Goal: Communication & Community: Connect with others

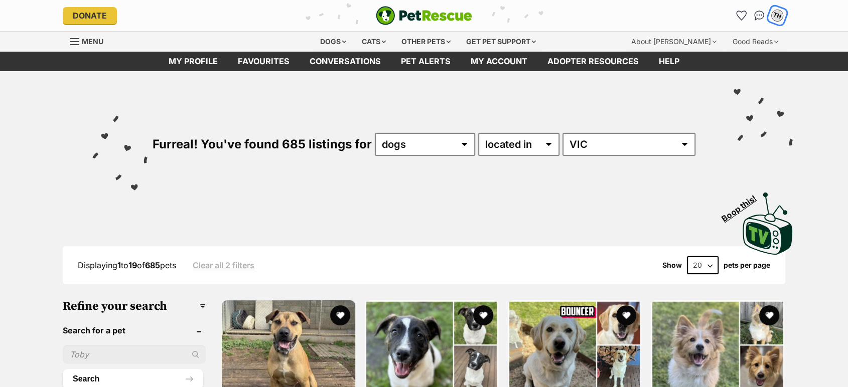
drag, startPoint x: 0, startPoint y: 0, endPoint x: 776, endPoint y: 16, distance: 776.6
click at [776, 16] on div "TH" at bounding box center [777, 15] width 13 height 13
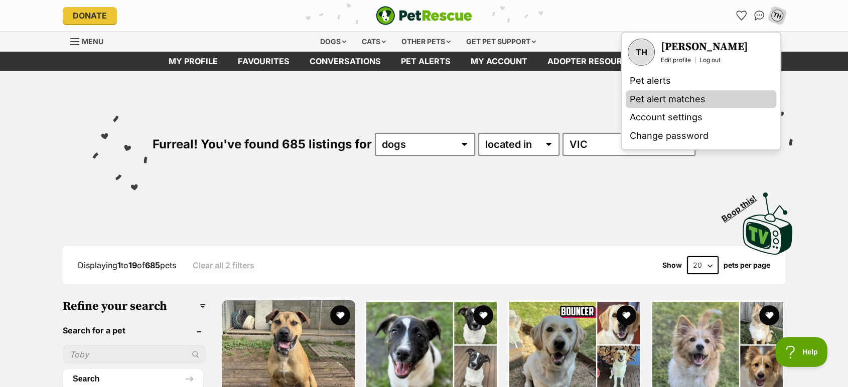
click at [647, 102] on link "Pet alert matches" at bounding box center [701, 99] width 151 height 19
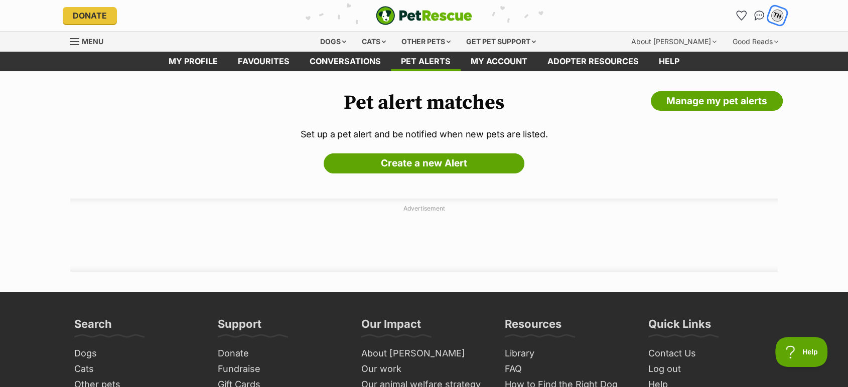
click at [778, 15] on div "TH" at bounding box center [777, 15] width 13 height 13
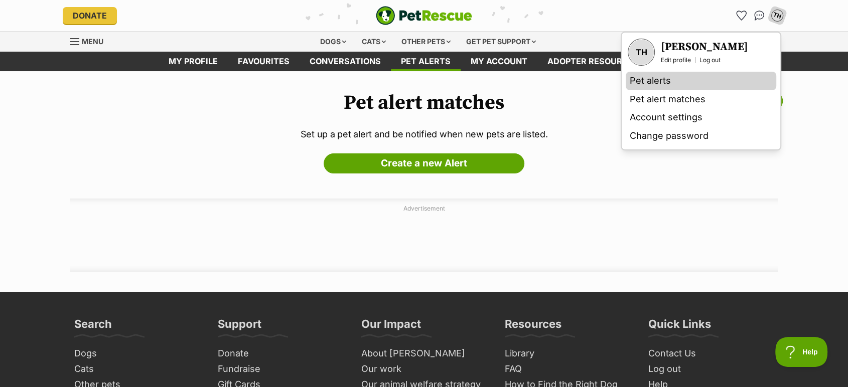
click at [665, 80] on link "Pet alerts" at bounding box center [701, 81] width 151 height 19
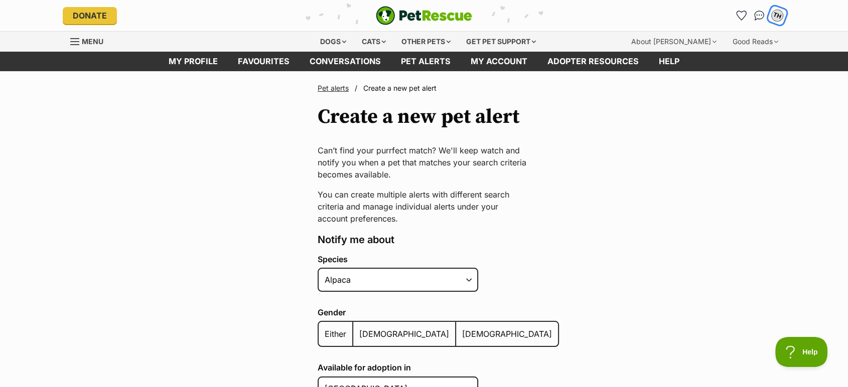
click at [777, 15] on div "TH" at bounding box center [777, 15] width 13 height 13
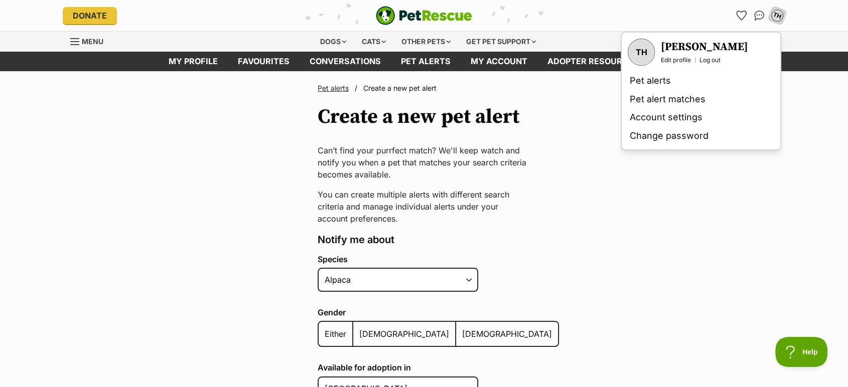
click at [675, 45] on h3 "[PERSON_NAME]" at bounding box center [704, 47] width 87 height 14
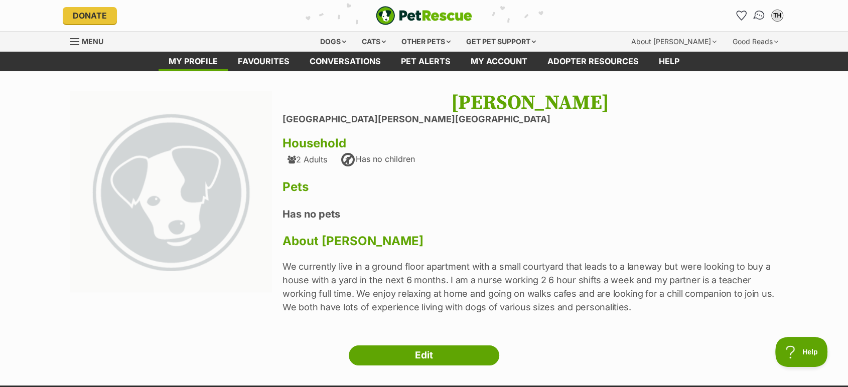
click at [754, 15] on img "Conversations" at bounding box center [760, 15] width 14 height 13
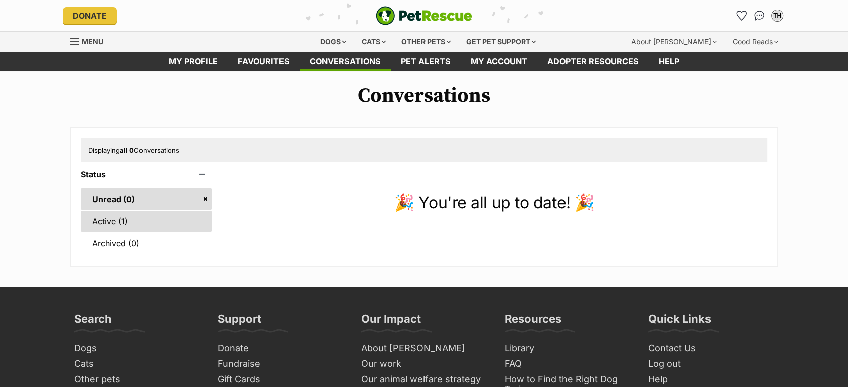
click at [146, 223] on link "Active (1)" at bounding box center [146, 221] width 131 height 21
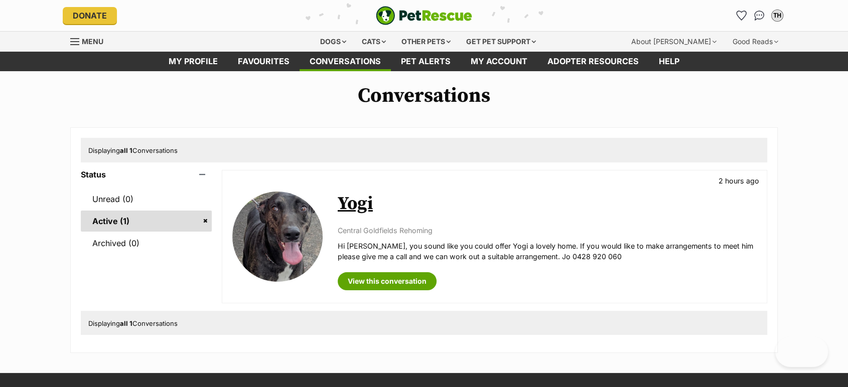
click at [364, 208] on link "Yogi" at bounding box center [355, 204] width 35 height 23
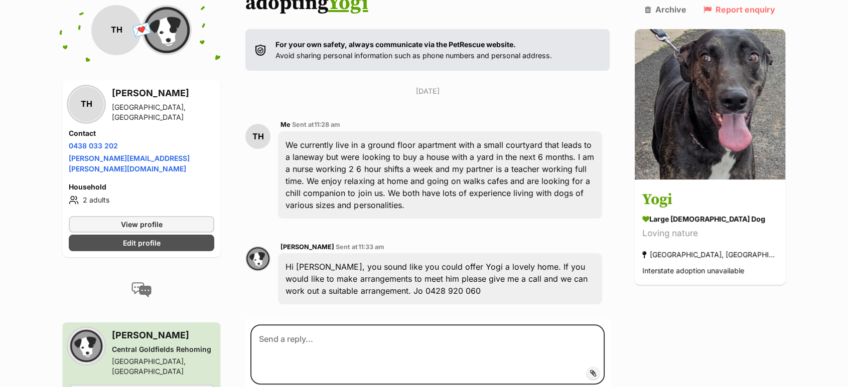
scroll to position [169, 0]
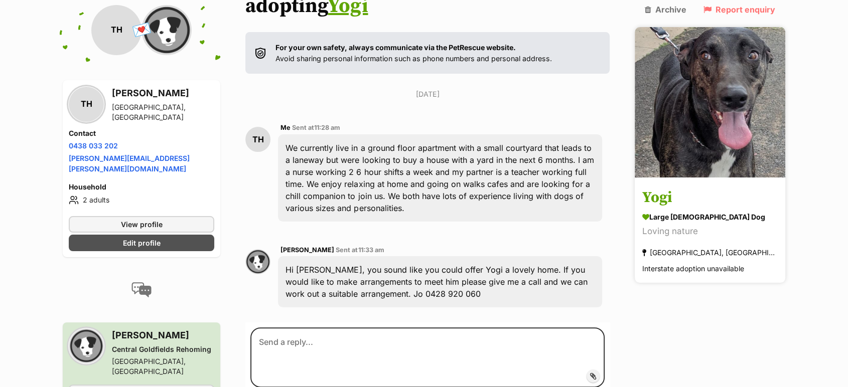
click at [681, 187] on h3 "Yogi" at bounding box center [710, 198] width 136 height 23
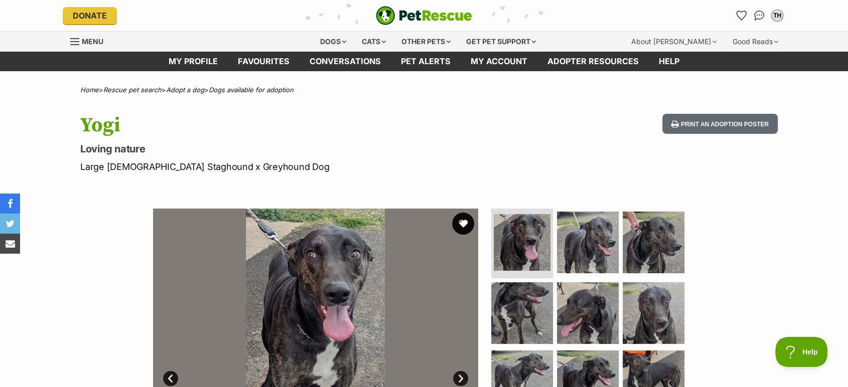
click at [470, 221] on button "favourite" at bounding box center [463, 224] width 22 height 22
click at [772, 14] on div "TH" at bounding box center [777, 15] width 13 height 13
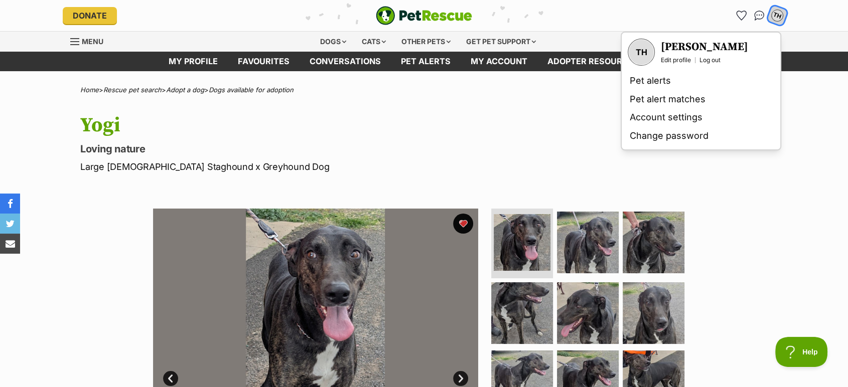
scroll to position [0, 9]
click at [752, 202] on div "Available 1 of 9 images 1 of 9 images 1 of 9 images 1 of 9 images 1 of 9 images…" at bounding box center [424, 364] width 848 height 340
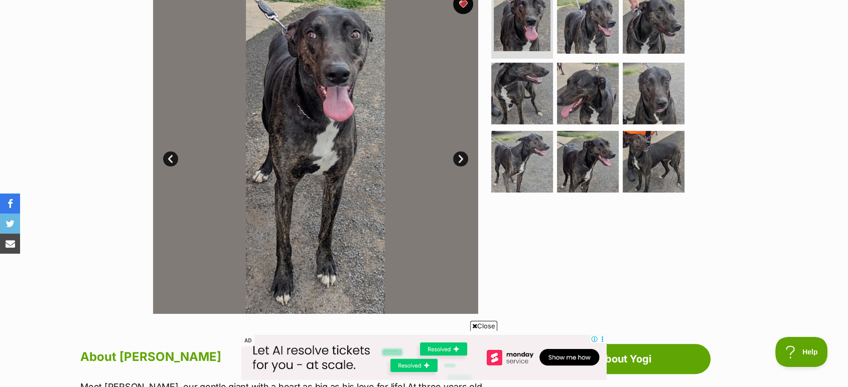
scroll to position [223, 0]
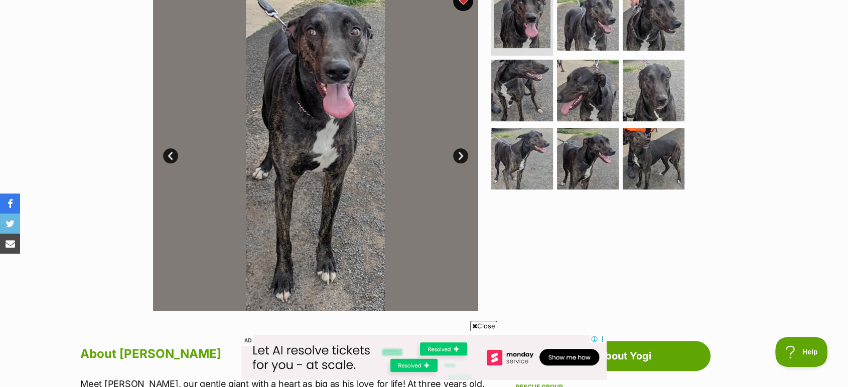
click at [462, 156] on link "Next" at bounding box center [460, 156] width 15 height 15
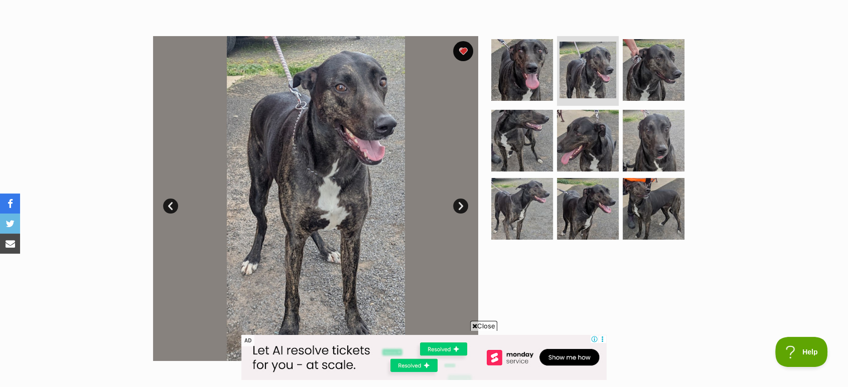
scroll to position [167, 0]
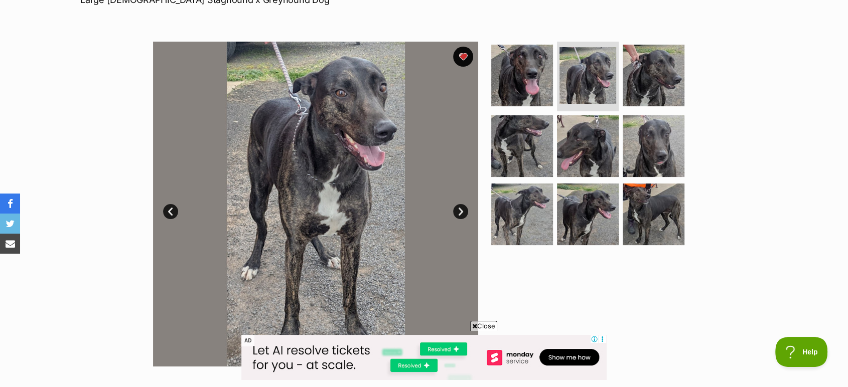
click at [458, 211] on link "Next" at bounding box center [460, 211] width 15 height 15
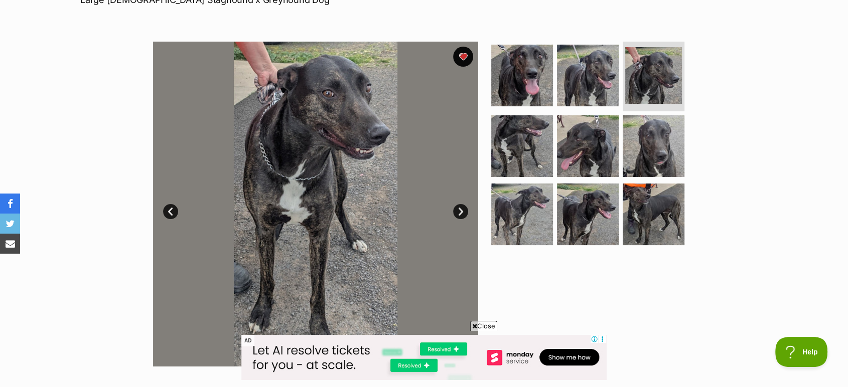
click at [458, 211] on link "Next" at bounding box center [460, 211] width 15 height 15
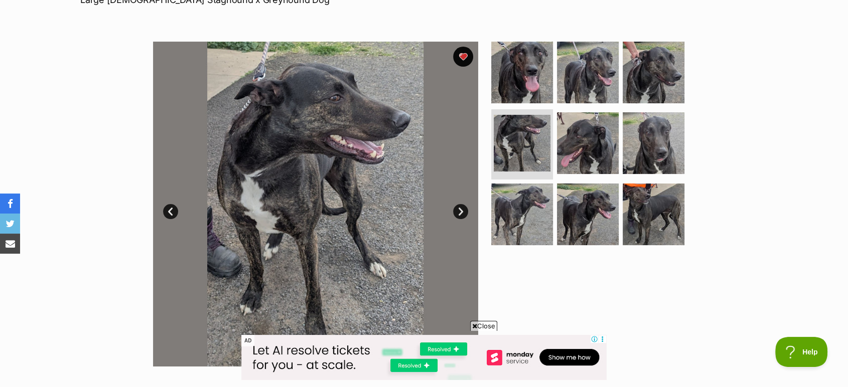
click at [458, 211] on link "Next" at bounding box center [460, 211] width 15 height 15
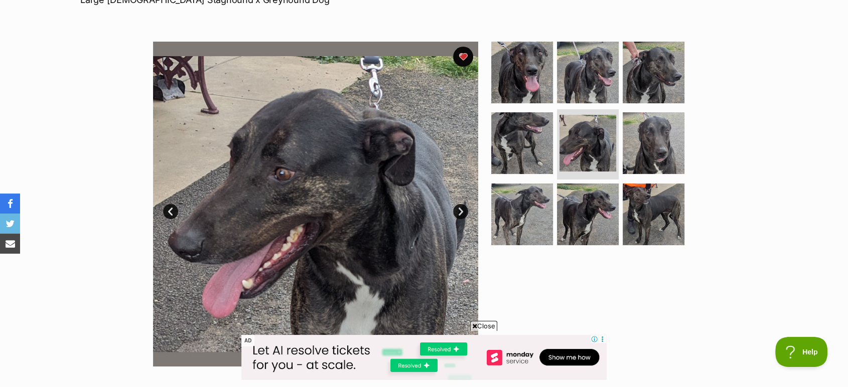
click at [458, 211] on link "Next" at bounding box center [460, 211] width 15 height 15
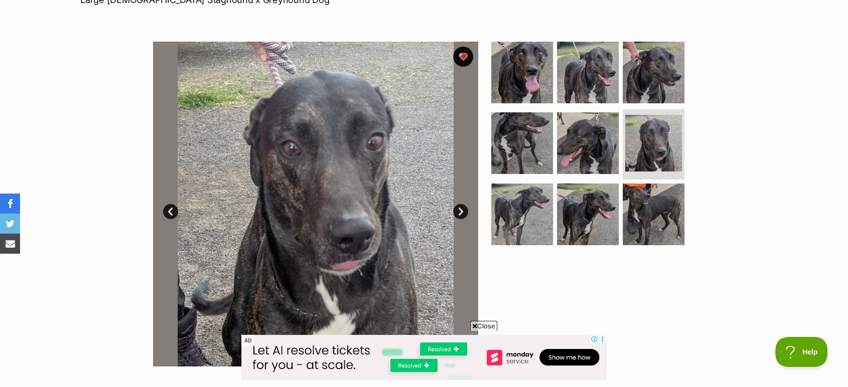
click at [458, 211] on link "Next" at bounding box center [460, 211] width 15 height 15
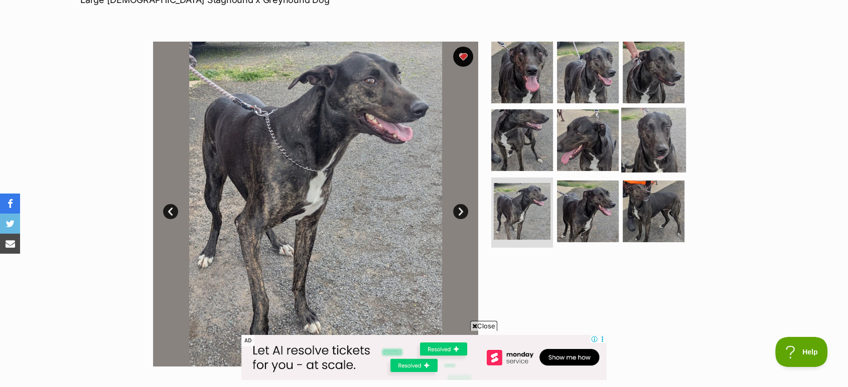
click at [674, 140] on img at bounding box center [653, 140] width 65 height 65
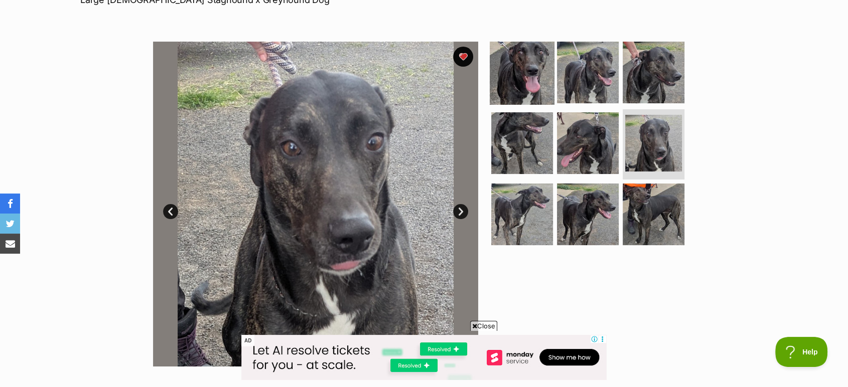
click at [534, 64] on img at bounding box center [522, 72] width 65 height 65
